Goal: Navigation & Orientation: Find specific page/section

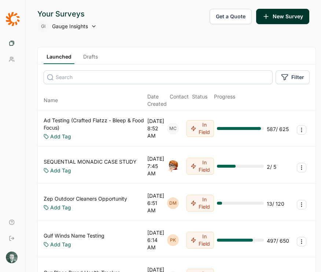
click at [97, 23] on div "Your Surveys GI Gauge Insights Get a Quote New Survey" at bounding box center [173, 20] width 272 height 23
click at [84, 27] on span "Gauge Insights" at bounding box center [70, 26] width 36 height 7
click at [147, 17] on div "Your Surveys GI Gauge Insights Get a Quote New Survey" at bounding box center [173, 20] width 272 height 23
click at [60, 23] on span "Gauge Insights" at bounding box center [70, 26] width 36 height 7
click at [9, 37] on link "Your Surveys" at bounding box center [12, 43] width 19 height 16
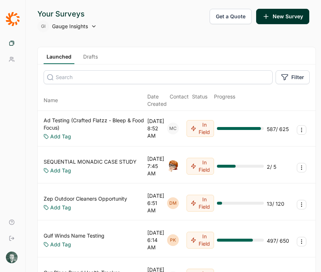
click at [86, 59] on link "Drafts" at bounding box center [90, 58] width 21 height 11
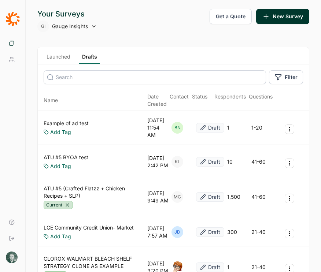
click at [49, 58] on link "Launched" at bounding box center [59, 58] width 30 height 11
